Goal: Check status: Check status

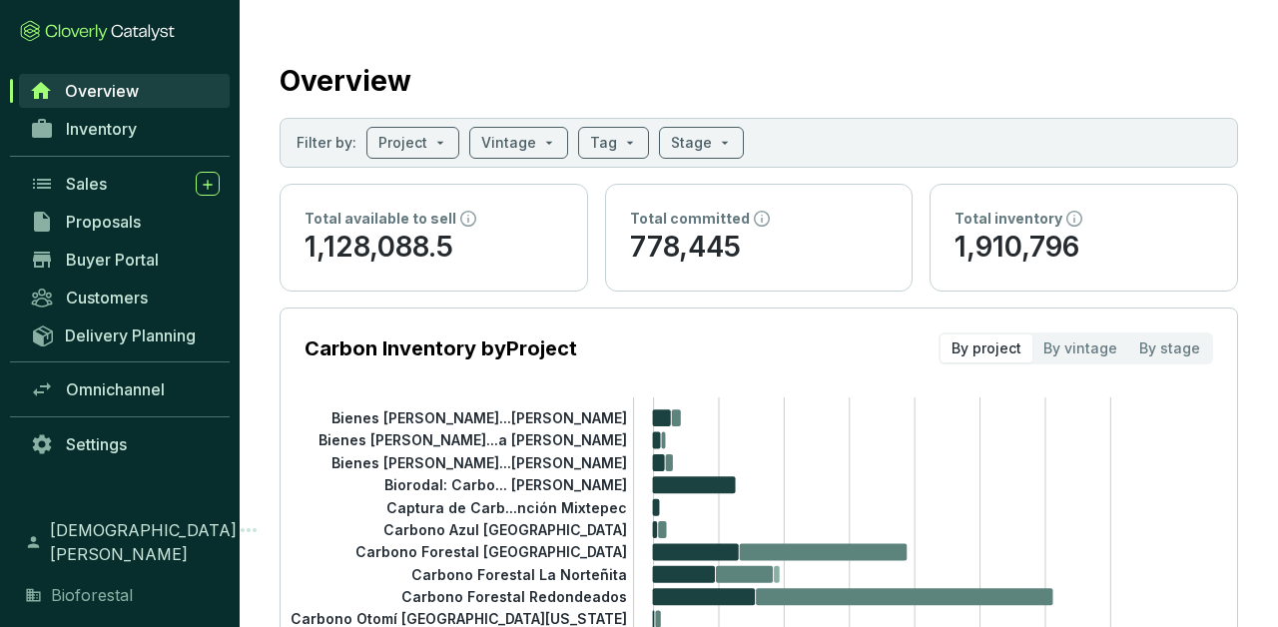
click at [124, 130] on span "Inventory" at bounding box center [101, 129] width 71 height 20
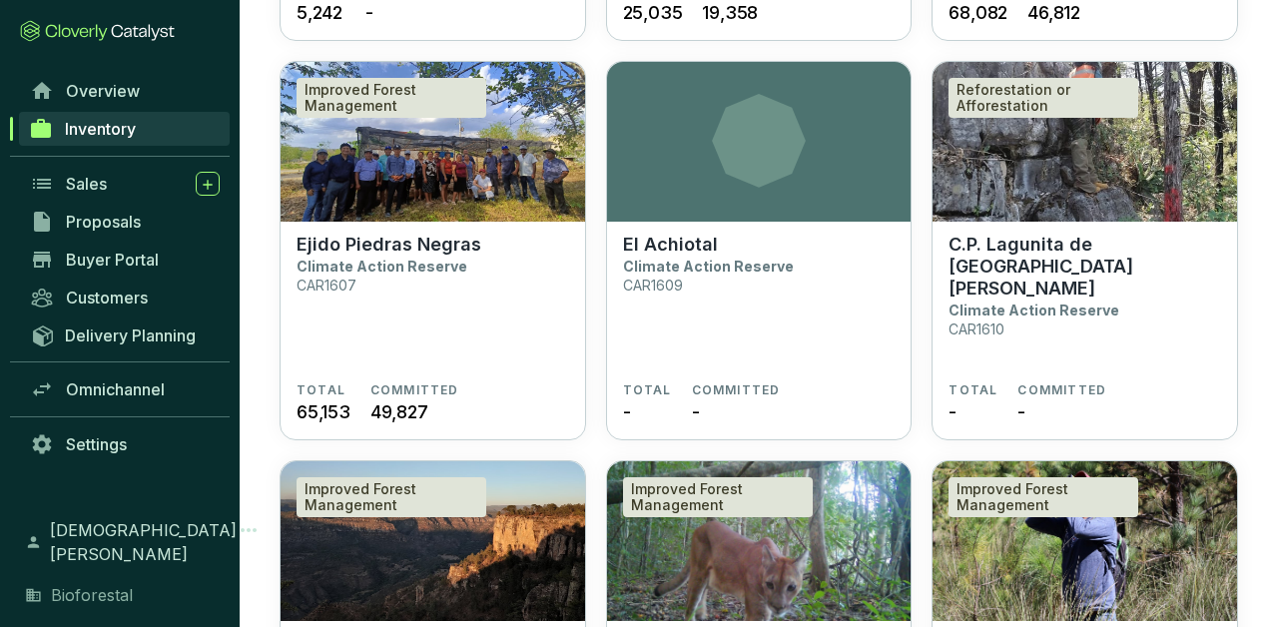
scroll to position [4522, 0]
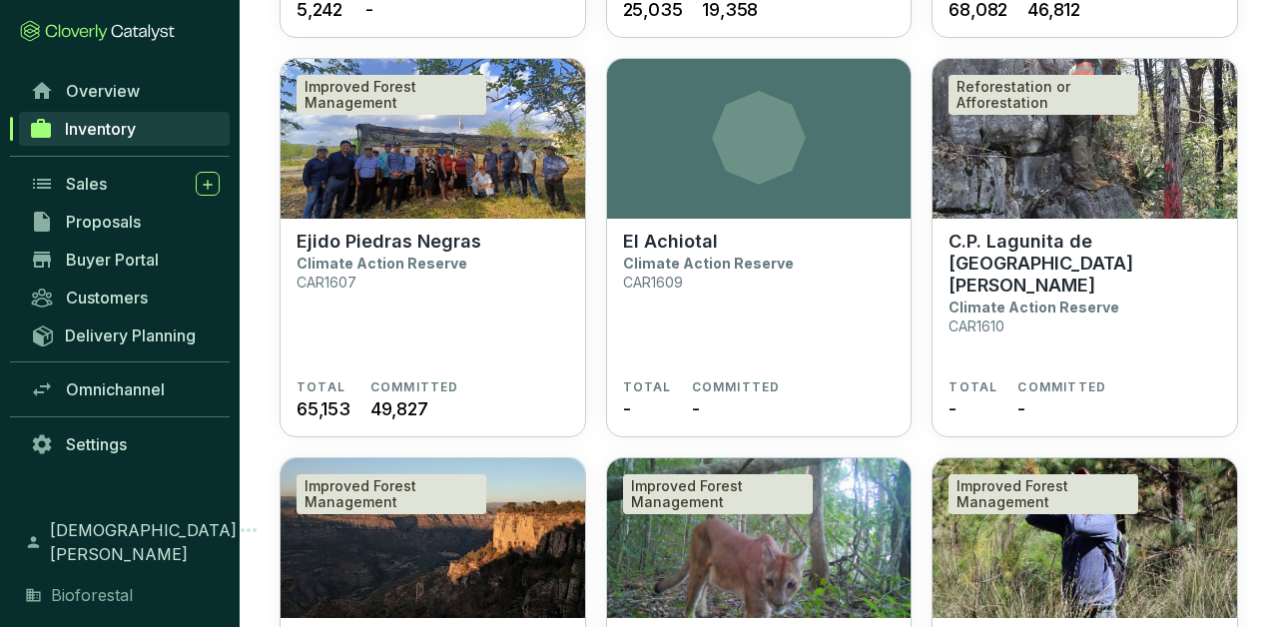
click at [387, 270] on p "Climate Action Reserve" at bounding box center [382, 263] width 171 height 17
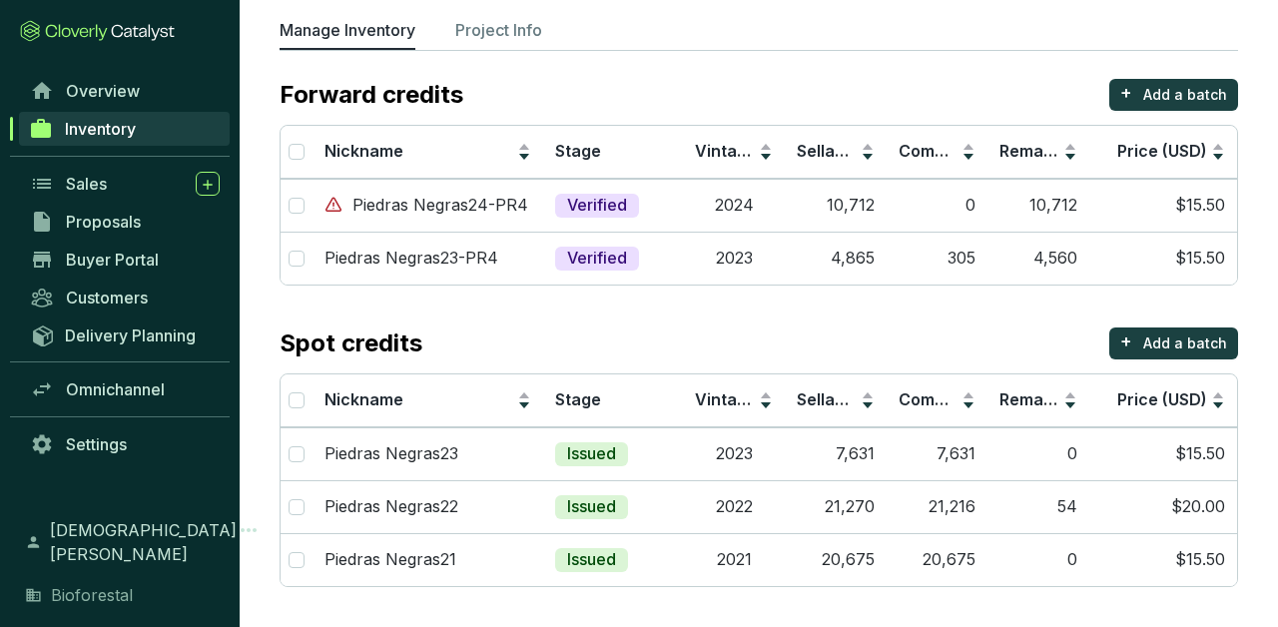
scroll to position [121, 0]
click at [865, 208] on td "10,712" at bounding box center [836, 206] width 102 height 53
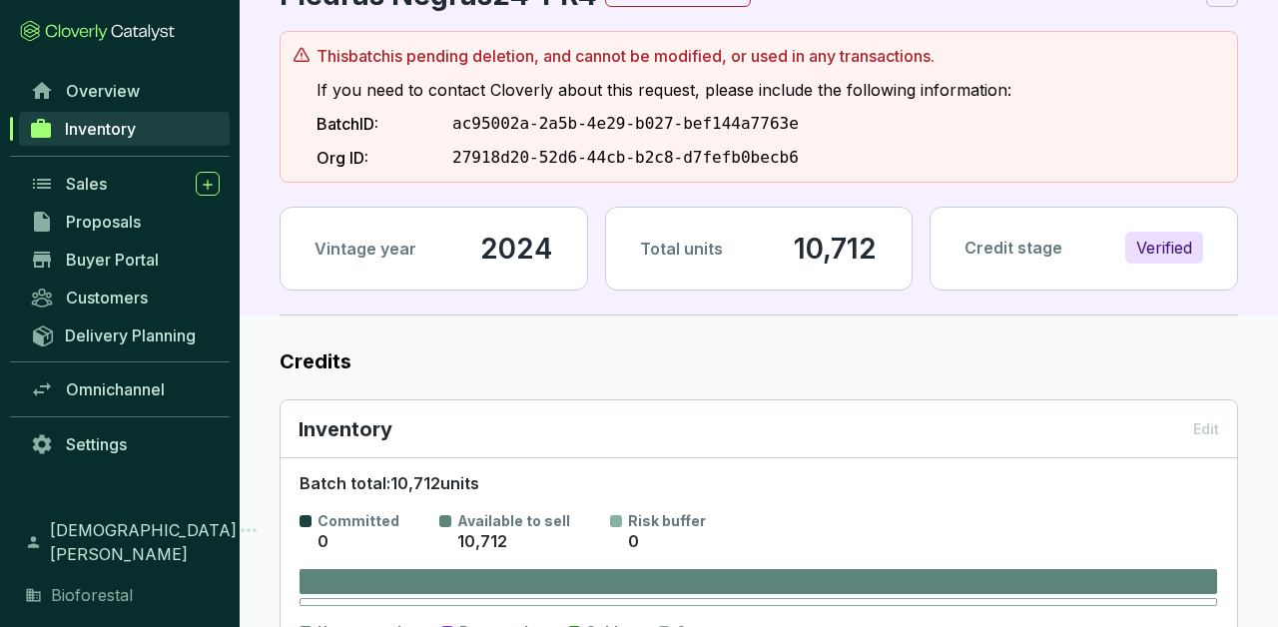
scroll to position [93, 0]
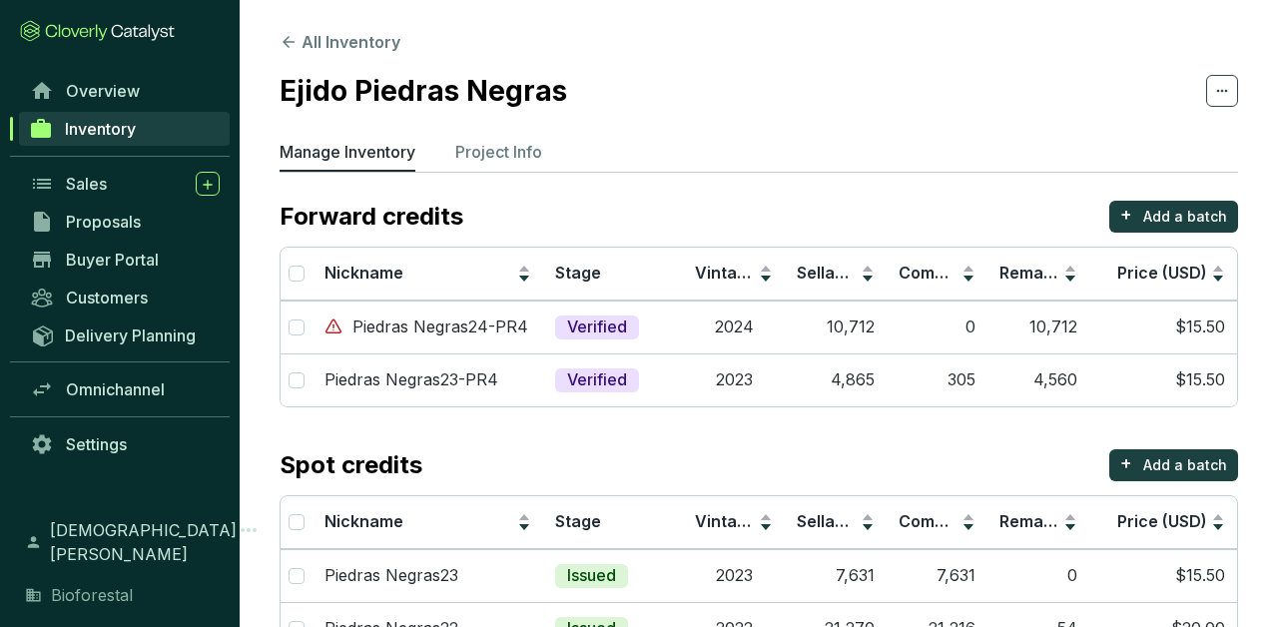
click at [485, 369] on p "Piedras Negras23-PR4" at bounding box center [412, 380] width 174 height 22
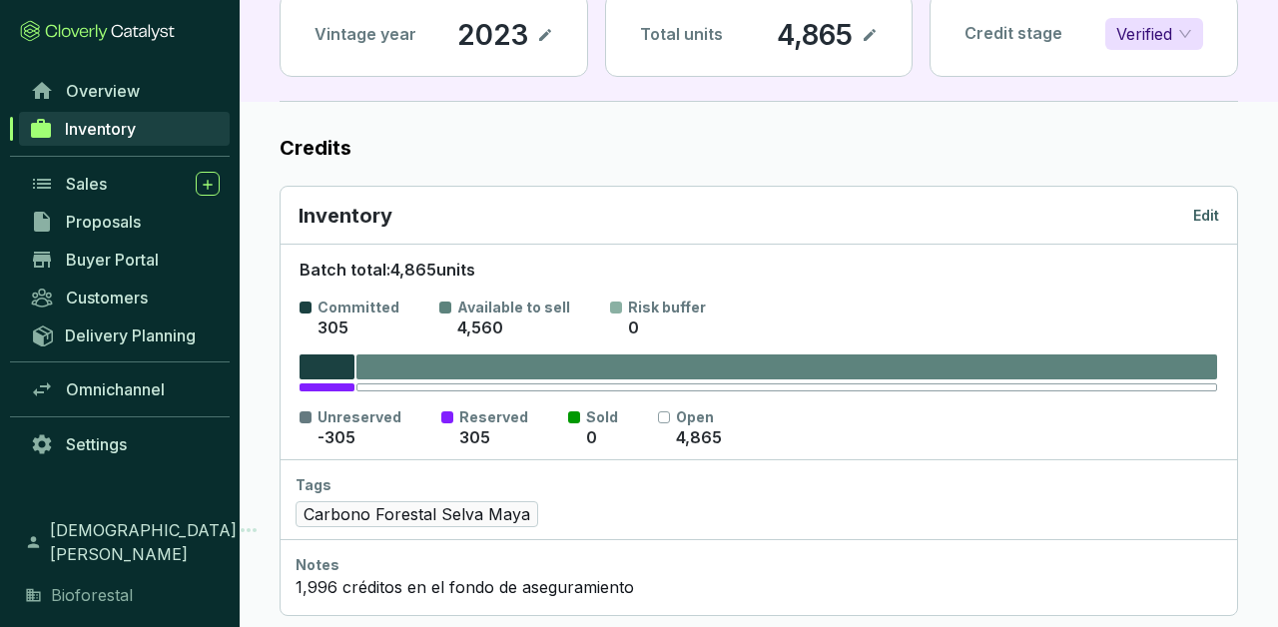
scroll to position [153, 0]
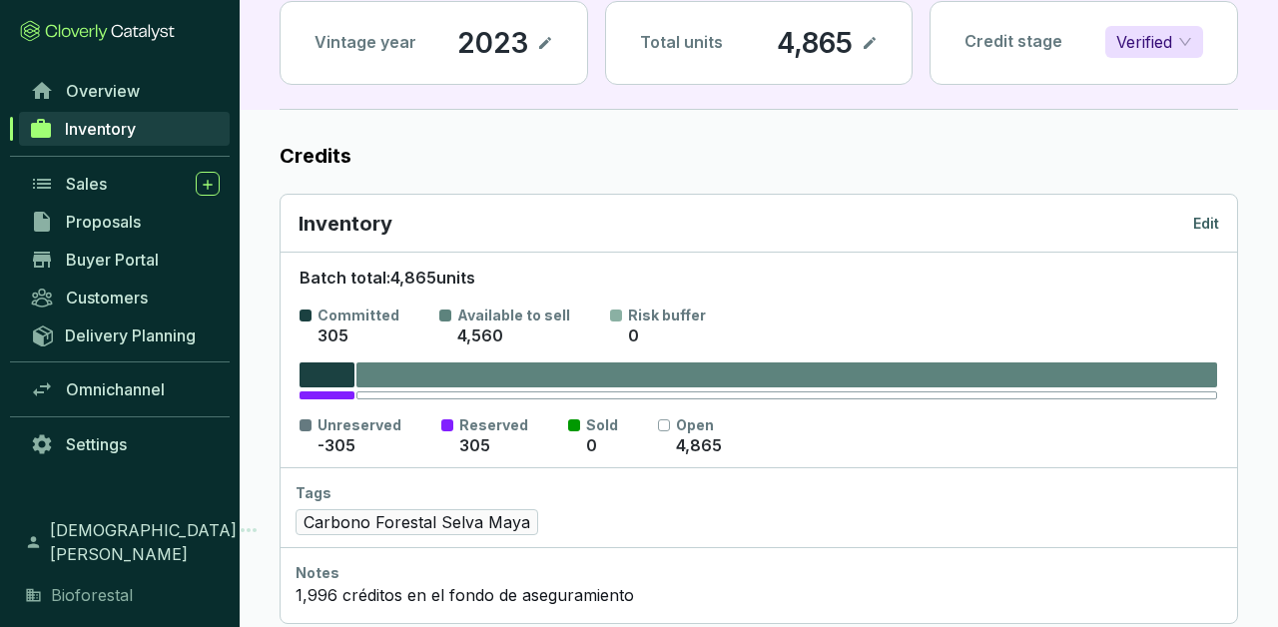
click at [1200, 224] on p "Edit" at bounding box center [1206, 224] width 26 height 20
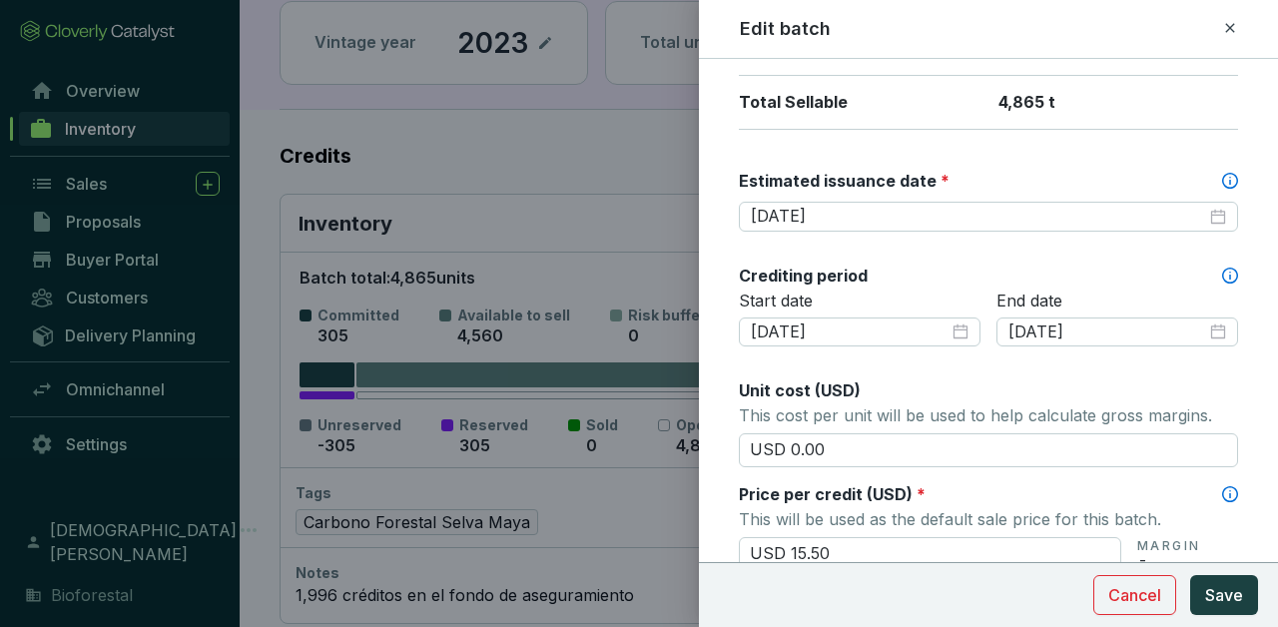
scroll to position [503, 0]
click at [549, 538] on div at bounding box center [639, 313] width 1278 height 627
click at [1145, 599] on span "Cancel" at bounding box center [1134, 595] width 53 height 24
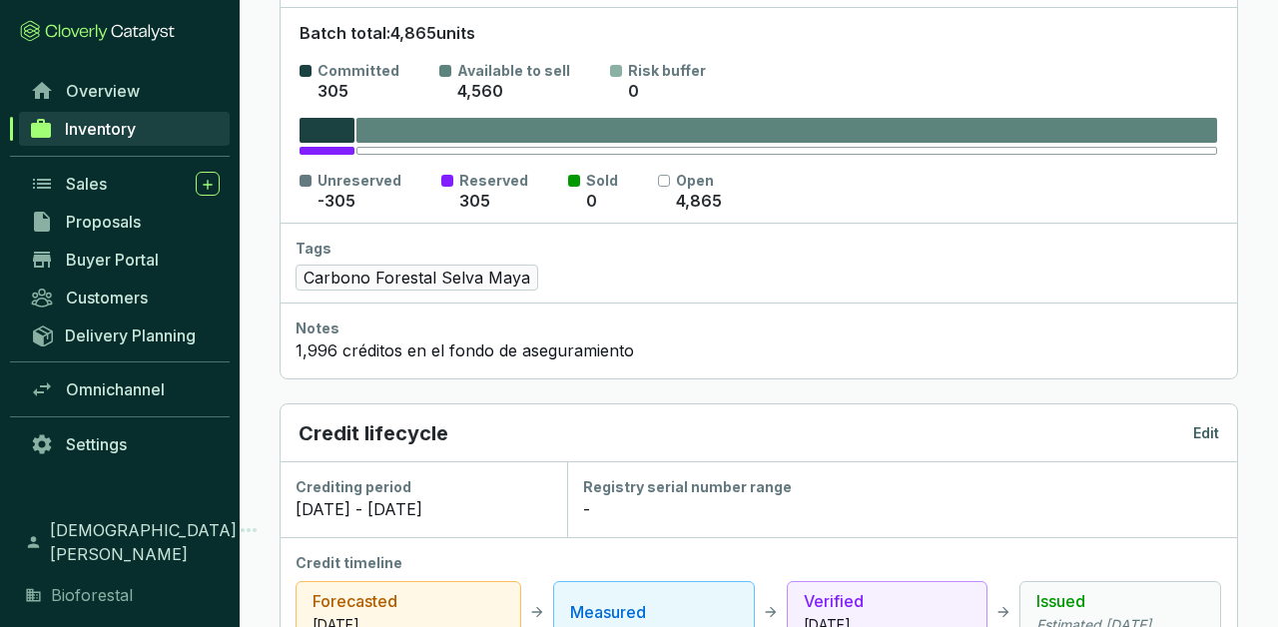
scroll to position [398, 0]
